Goal: Transaction & Acquisition: Purchase product/service

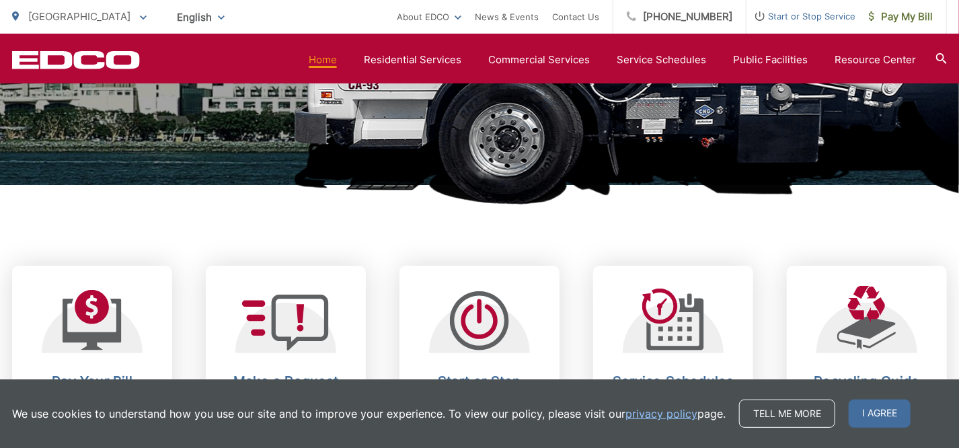
scroll to position [538, 0]
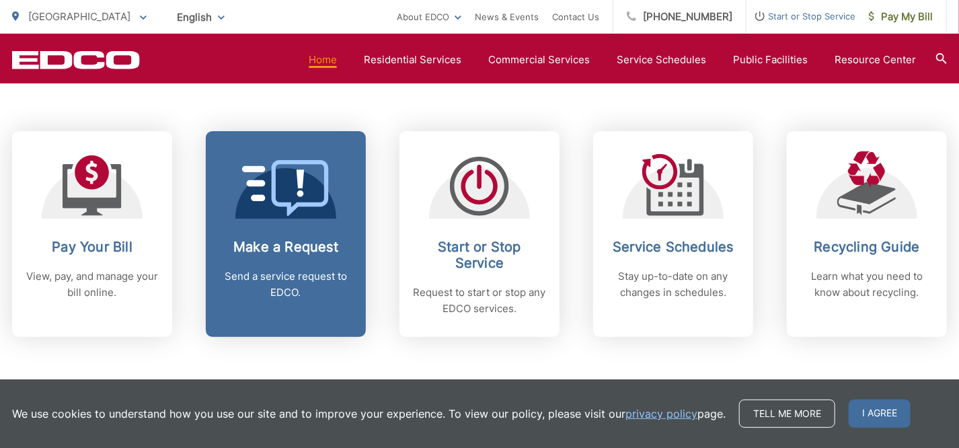
click at [294, 257] on div "Make a Request Send a service request to EDCO." at bounding box center [285, 270] width 133 height 62
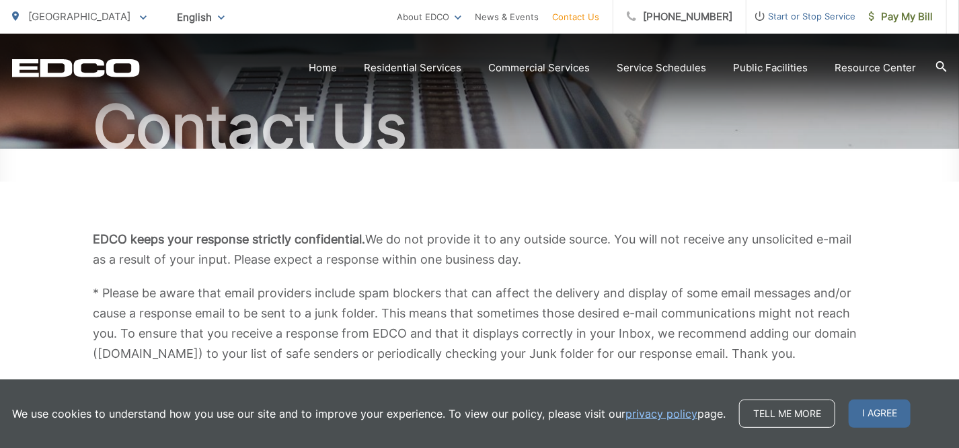
scroll to position [202, 0]
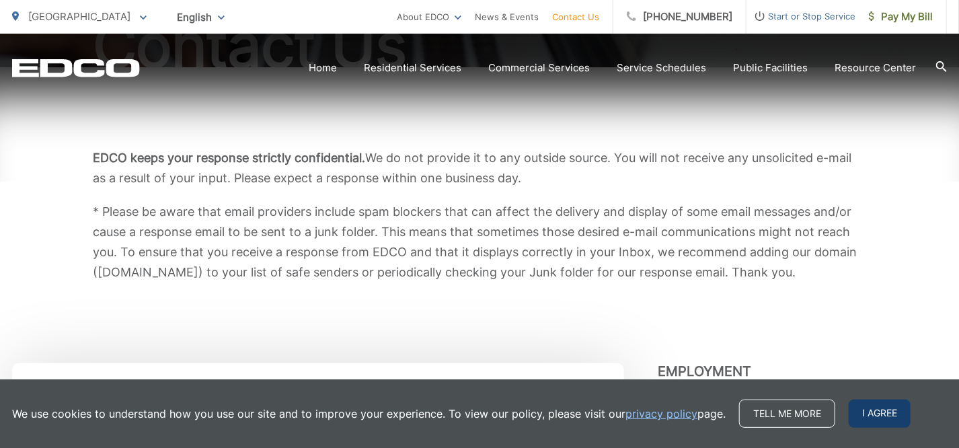
click at [874, 413] on span "I agree" at bounding box center [879, 413] width 62 height 28
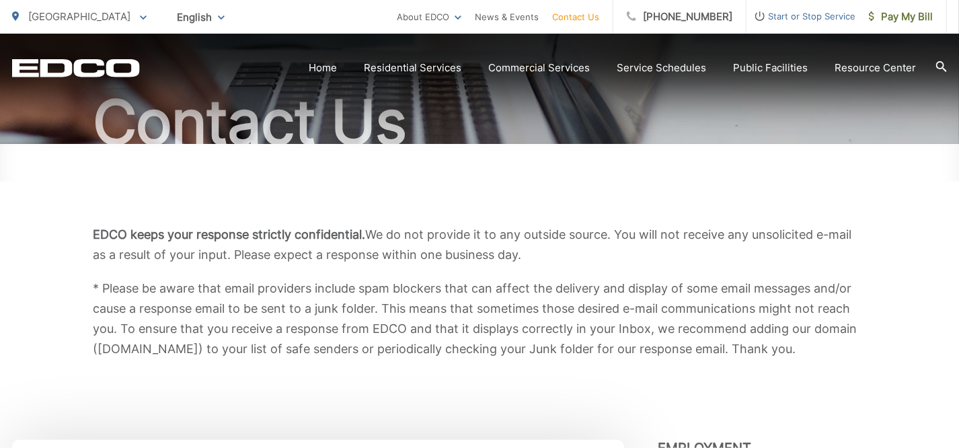
scroll to position [0, 0]
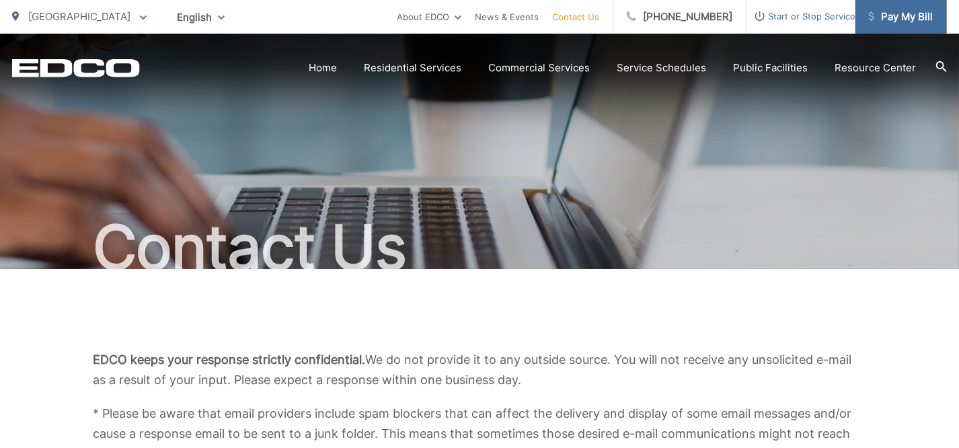
click at [909, 22] on span "Pay My Bill" at bounding box center [901, 17] width 64 height 16
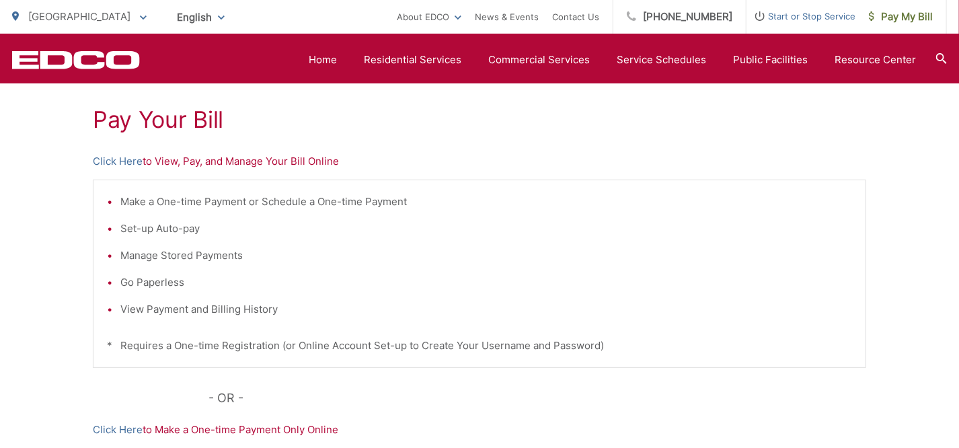
scroll to position [202, 0]
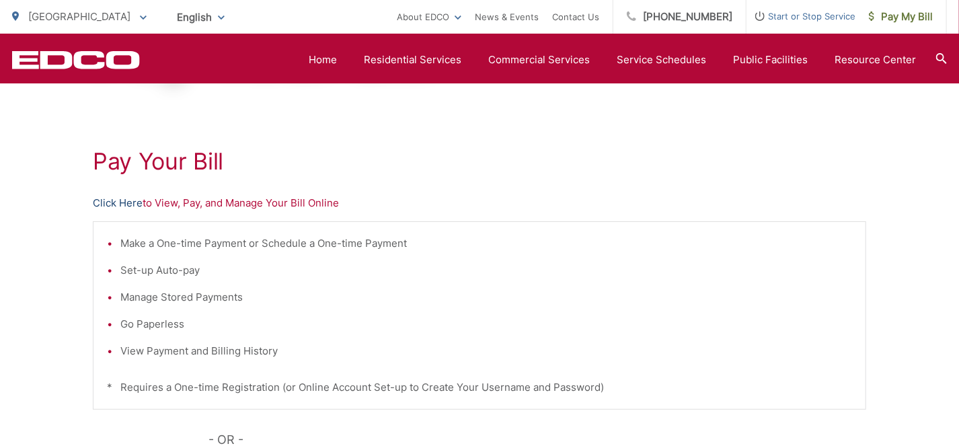
click at [126, 202] on link "Click Here" at bounding box center [118, 203] width 50 height 16
